Goal: Task Accomplishment & Management: Complete application form

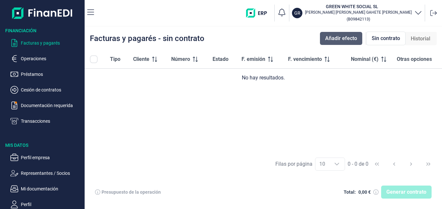
click at [326, 37] on span "Añadir efecto" at bounding box center [341, 39] width 32 height 8
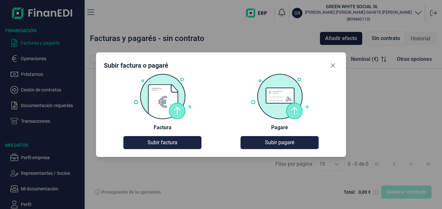
click at [272, 93] on img at bounding box center [279, 96] width 59 height 46
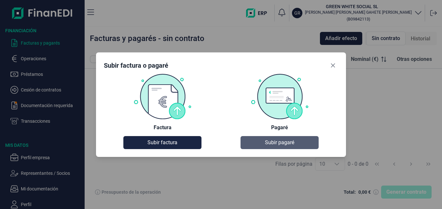
click at [271, 143] on span "Subir pagaré" at bounding box center [279, 143] width 29 height 8
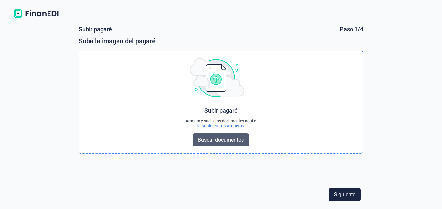
click at [211, 137] on span "Buscar documentos" at bounding box center [221, 140] width 46 height 8
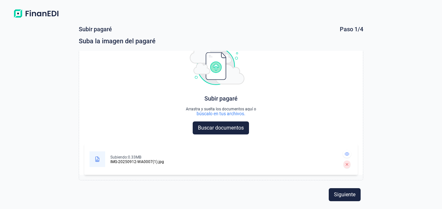
scroll to position [12, 0]
click at [347, 191] on span "Siguiente" at bounding box center [344, 195] width 21 height 8
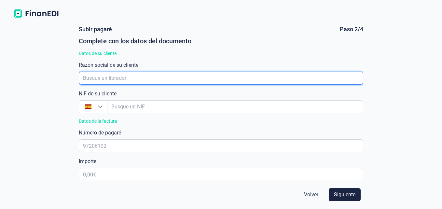
click at [126, 81] on input "empresaAutocomplete" at bounding box center [221, 78] width 284 height 13
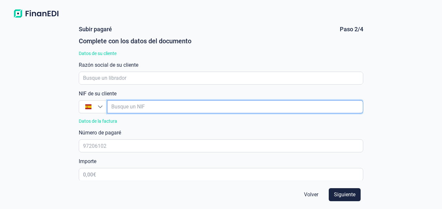
click at [135, 112] on input "empresaAutocomplete" at bounding box center [235, 106] width 256 height 13
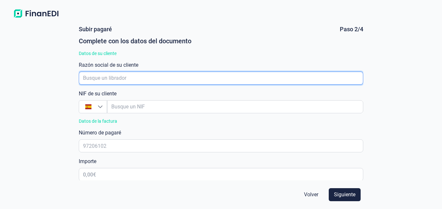
click at [122, 79] on input "empresaAutocomplete" at bounding box center [221, 78] width 284 height 13
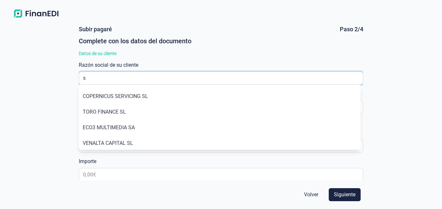
type input "s"
drag, startPoint x: 389, startPoint y: 18, endPoint x: 373, endPoint y: 18, distance: 15.3
click at [389, 18] on div at bounding box center [221, 10] width 442 height 21
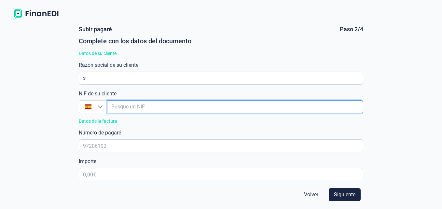
paste input "B90349903"
type input "B90349903"
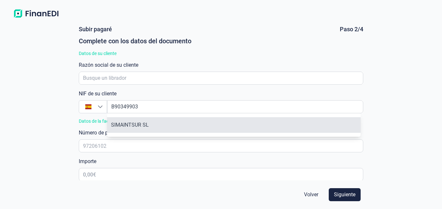
click at [140, 127] on li "SIMAINTSUR SL" at bounding box center [234, 125] width 254 height 16
type input "B90349903"
type input "SIMAINTSUR SL"
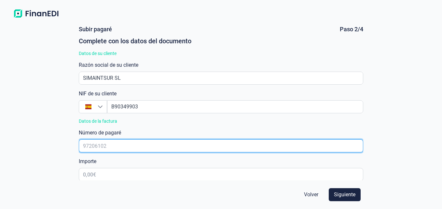
click at [114, 149] on input "text" at bounding box center [221, 145] width 284 height 13
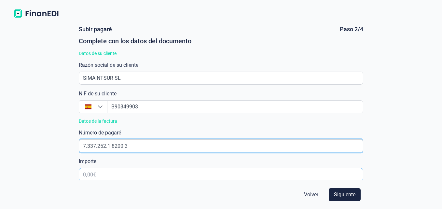
type input "7.337.252.1 8200 3"
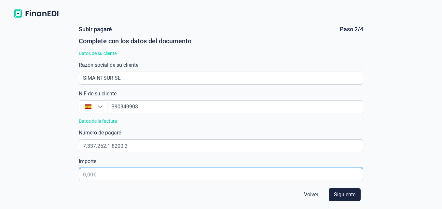
click at [112, 175] on input "text" at bounding box center [221, 174] width 284 height 13
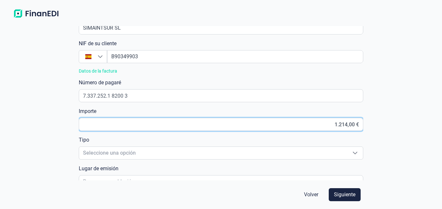
scroll to position [65, 0]
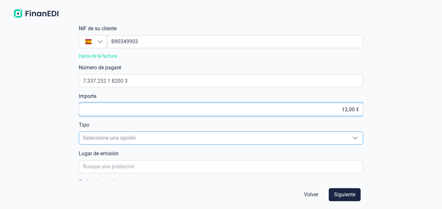
type input "1,00 €"
type input "12.214,00 €"
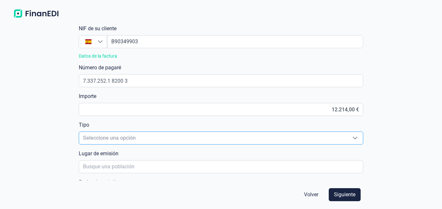
click at [176, 134] on span "Seleccione una opción" at bounding box center [213, 138] width 268 height 12
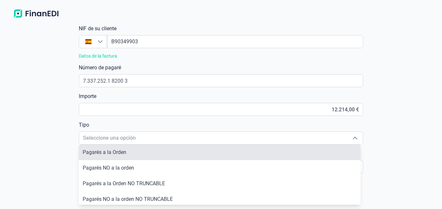
click at [138, 152] on li "Pagarés a la Orden" at bounding box center [220, 153] width 282 height 16
type input "Pagarés a la Orden"
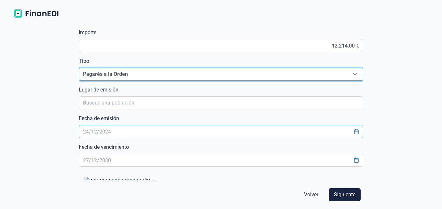
scroll to position [130, 0]
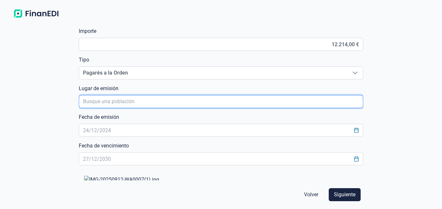
click at [137, 102] on input "poblacionAutocomplete" at bounding box center [221, 101] width 284 height 13
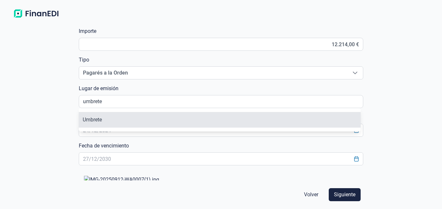
click at [103, 117] on li "Umbrete" at bounding box center [220, 120] width 282 height 16
type input "Umbrete"
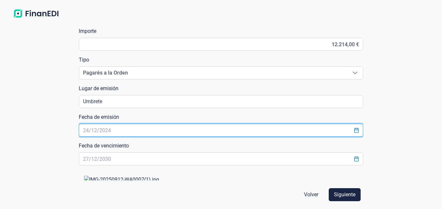
click at [118, 135] on input "text" at bounding box center [221, 130] width 284 height 13
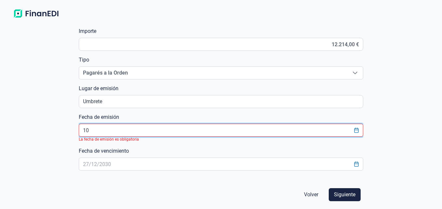
type input "1"
type input "9092025"
click at [378, 84] on div "[PERSON_NAME] Paso 2/4 Complete con los datos del documento Datos de su cliente…" at bounding box center [221, 115] width 442 height 188
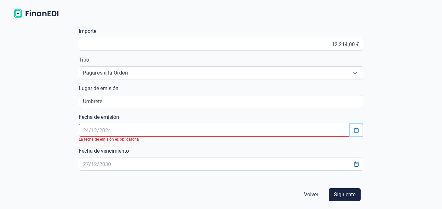
click at [354, 129] on icon "Choose Date" at bounding box center [356, 130] width 5 height 5
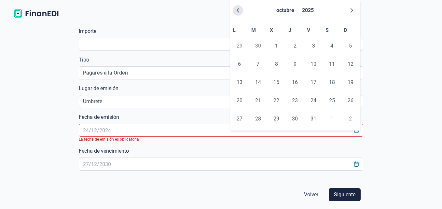
click at [235, 9] on button "Previous Month" at bounding box center [238, 10] width 10 height 10
click at [255, 65] on span "9" at bounding box center [258, 64] width 13 height 13
type input "[DATE]"
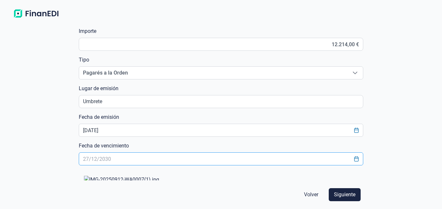
click at [176, 160] on input "text" at bounding box center [221, 158] width 284 height 13
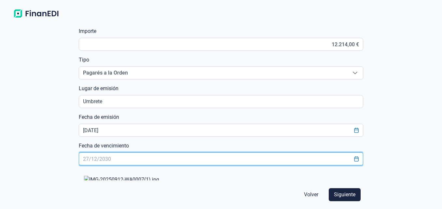
click at [176, 159] on input "text" at bounding box center [221, 158] width 284 height 13
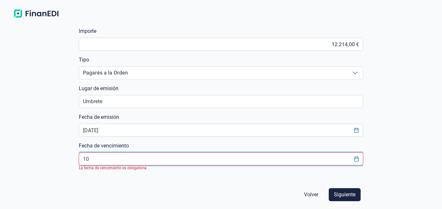
type input "10"
click at [356, 156] on icon "Choose Date" at bounding box center [356, 158] width 5 height 5
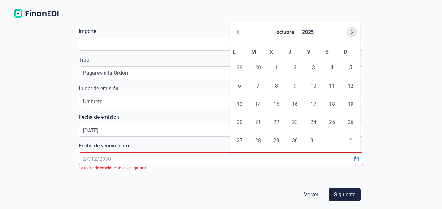
click at [356, 32] on button "Next Month" at bounding box center [352, 32] width 10 height 10
click at [238, 104] on span "10" at bounding box center [239, 104] width 13 height 13
type input "[DATE]"
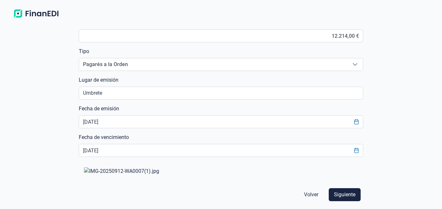
scroll to position [284, 0]
click at [347, 195] on span "Siguiente" at bounding box center [344, 195] width 21 height 8
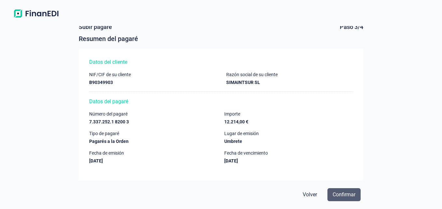
scroll to position [2, 0]
click at [341, 192] on span "Confirmar" at bounding box center [344, 195] width 23 height 8
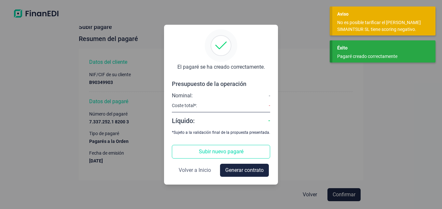
click at [197, 170] on span "Volver a Inicio" at bounding box center [195, 170] width 32 height 8
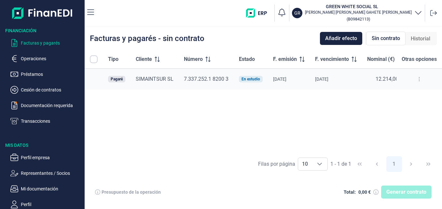
click at [420, 78] on icon at bounding box center [419, 79] width 1 height 5
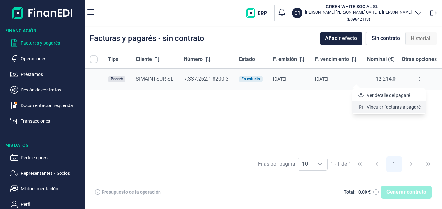
click at [406, 103] on li "Vincular facturas a pagaré" at bounding box center [389, 107] width 73 height 12
click at [379, 95] on span "Ver detalle del pagaré" at bounding box center [388, 95] width 43 height 7
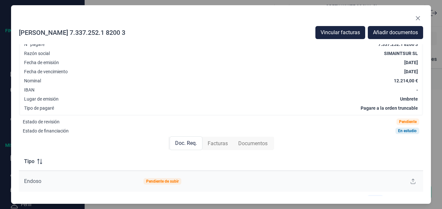
scroll to position [33, 0]
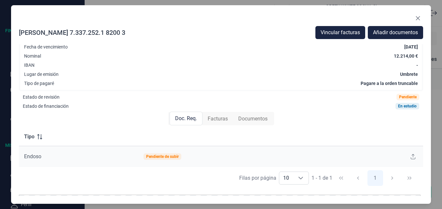
click at [214, 115] on span "Facturas" at bounding box center [218, 119] width 20 height 8
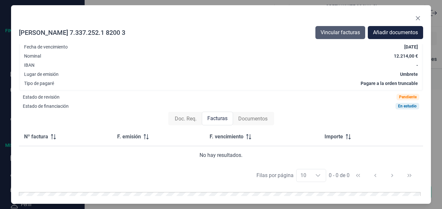
click at [351, 32] on span "Vincular facturas" at bounding box center [340, 33] width 39 height 8
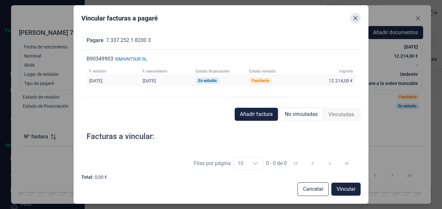
click at [355, 16] on icon "Close" at bounding box center [355, 18] width 5 height 5
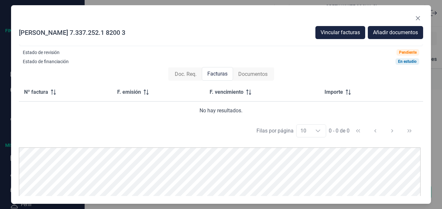
scroll to position [78, 0]
click at [419, 20] on icon "Close" at bounding box center [418, 18] width 5 height 5
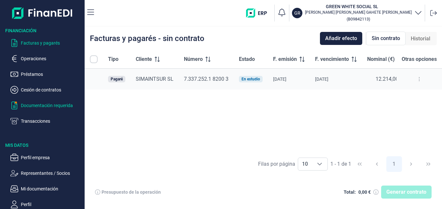
click at [62, 106] on p "Documentación requerida" at bounding box center [51, 106] width 61 height 8
